Goal: Task Accomplishment & Management: Complete application form

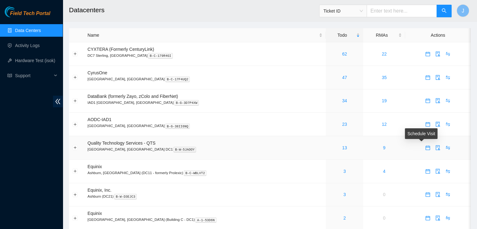
click at [425, 150] on icon "calendar" at bounding box center [427, 147] width 5 height 5
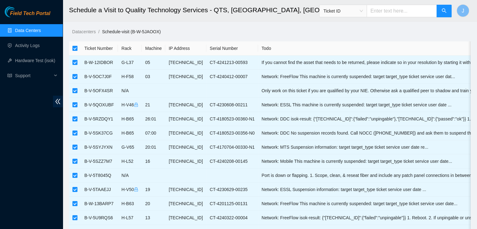
click at [77, 48] on input "checkbox" at bounding box center [74, 48] width 5 height 5
checkbox input "false"
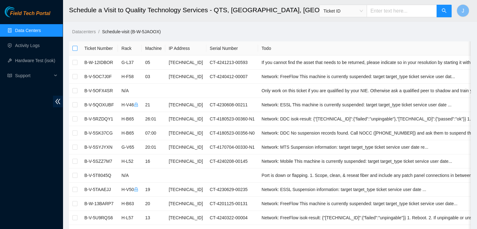
checkbox input "false"
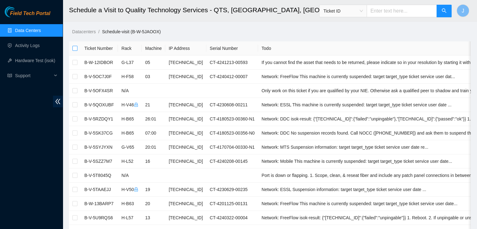
checkbox input "false"
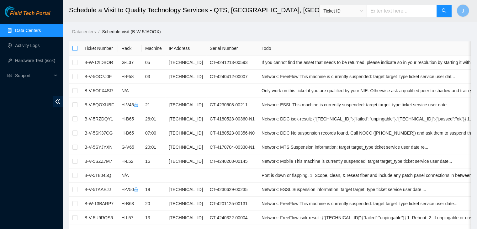
checkbox input "false"
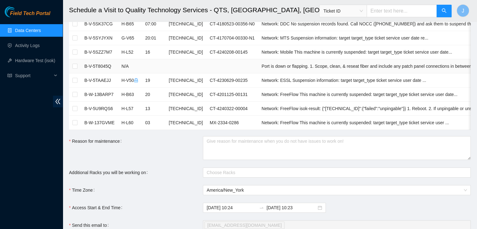
scroll to position [116, 0]
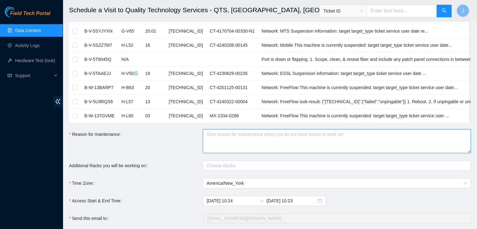
click at [273, 151] on textarea "Reason for maintenance" at bounding box center [337, 141] width 268 height 24
click at [280, 169] on div at bounding box center [333, 166] width 258 height 8
type textarea "Re running fibers to fix"
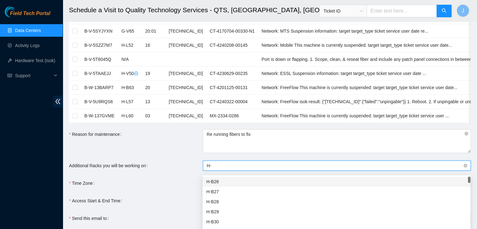
type input "H-V"
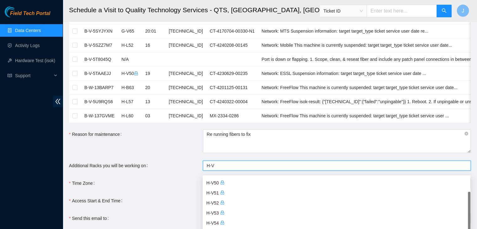
scroll to position [39, 0]
click at [212, 221] on div "H-V54" at bounding box center [336, 222] width 260 height 7
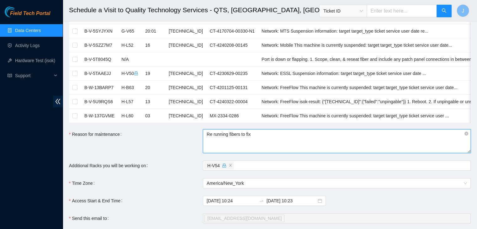
click at [270, 142] on textarea "Re running fibers to fix" at bounding box center [337, 141] width 268 height 24
type textarea "Re running fibers to fix down region"
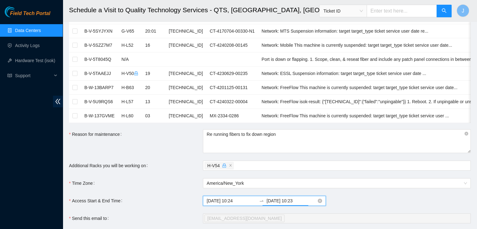
click at [291, 204] on input "2025-08-20 10:23" at bounding box center [291, 200] width 50 height 7
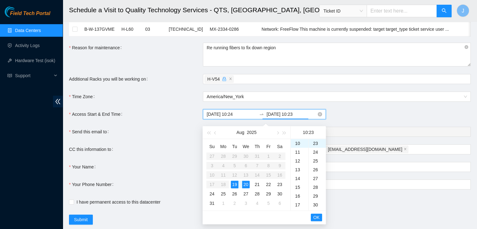
scroll to position [203, 0]
click at [234, 185] on div "19" at bounding box center [235, 184] width 8 height 8
click at [296, 142] on div "23" at bounding box center [300, 143] width 18 height 9
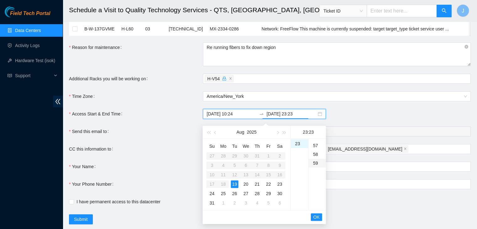
click at [317, 165] on div "59" at bounding box center [316, 163] width 17 height 9
type input "2025-08-19 23:59"
click at [318, 216] on span "OK" at bounding box center [316, 216] width 6 height 7
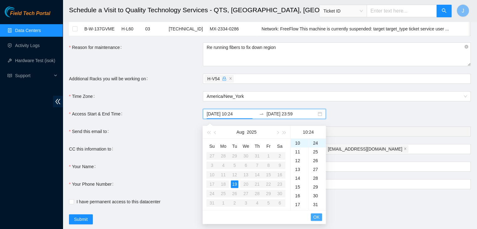
click at [318, 216] on span "OK" at bounding box center [316, 216] width 6 height 7
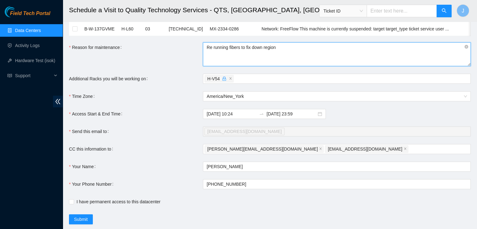
click at [327, 61] on textarea "Re running fibers to fix down region" at bounding box center [337, 54] width 268 height 24
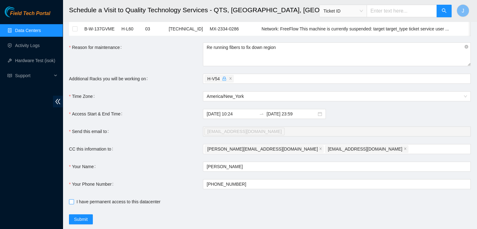
click at [71, 203] on input "I have permanent access to this datacenter" at bounding box center [71, 201] width 4 height 4
checkbox input "true"
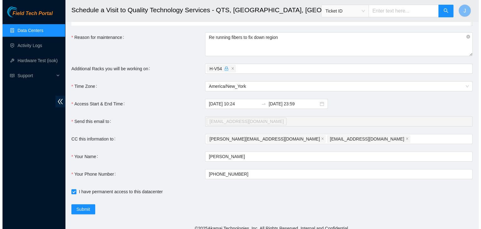
scroll to position [213, 0]
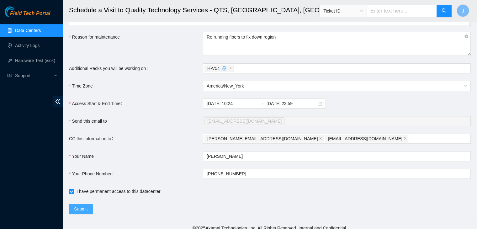
click at [84, 212] on span "Submit" at bounding box center [81, 208] width 14 height 7
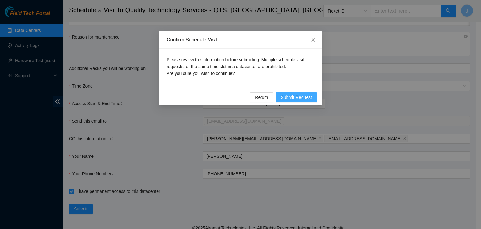
click at [296, 96] on span "Submit Request" at bounding box center [296, 97] width 31 height 7
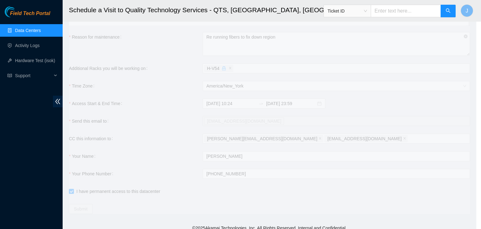
type input "2025-08-19 10:26"
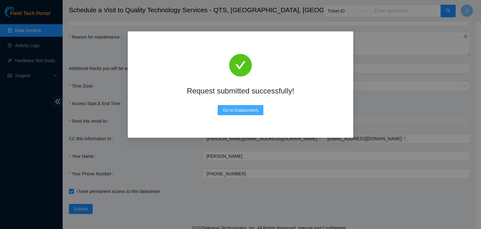
click at [232, 110] on span "Go to Datacenters" at bounding box center [241, 110] width 36 height 7
